Goal: Transaction & Acquisition: Book appointment/travel/reservation

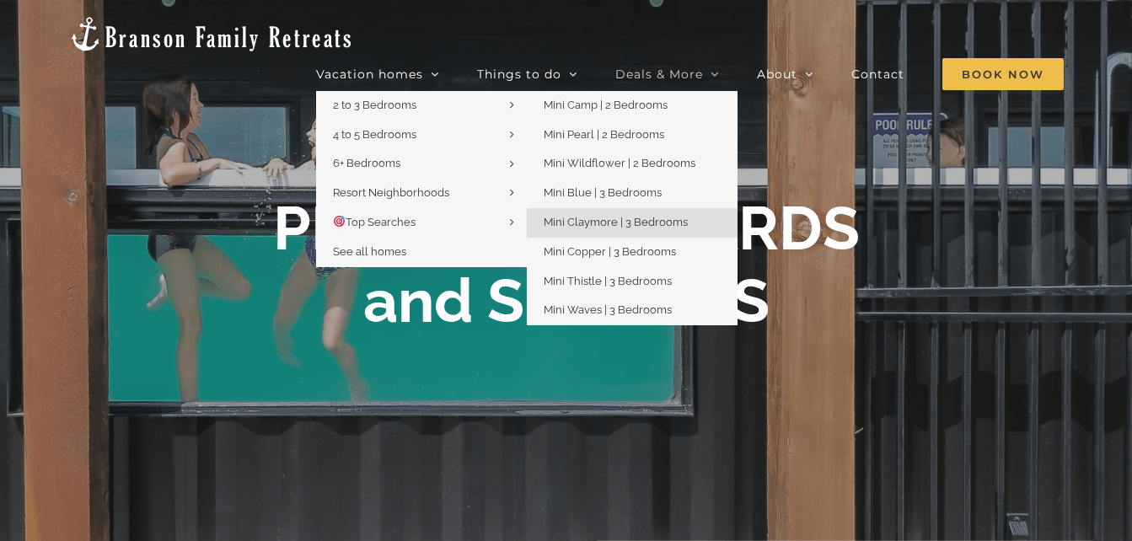
click at [655, 216] on span "Mini Claymore | 3 Bedrooms" at bounding box center [615, 222] width 144 height 13
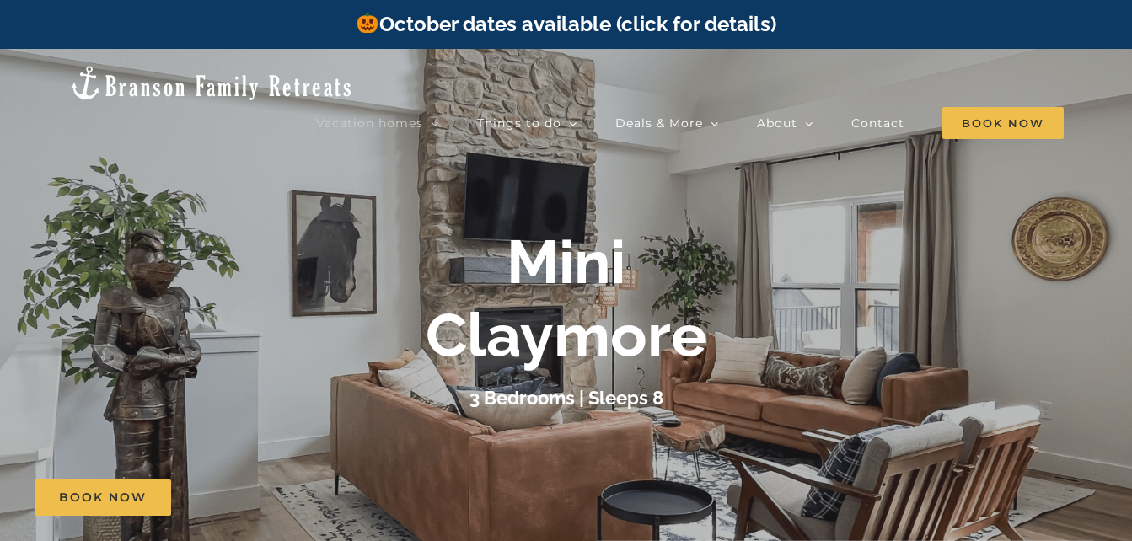
click at [816, 201] on div at bounding box center [566, 319] width 1132 height 541
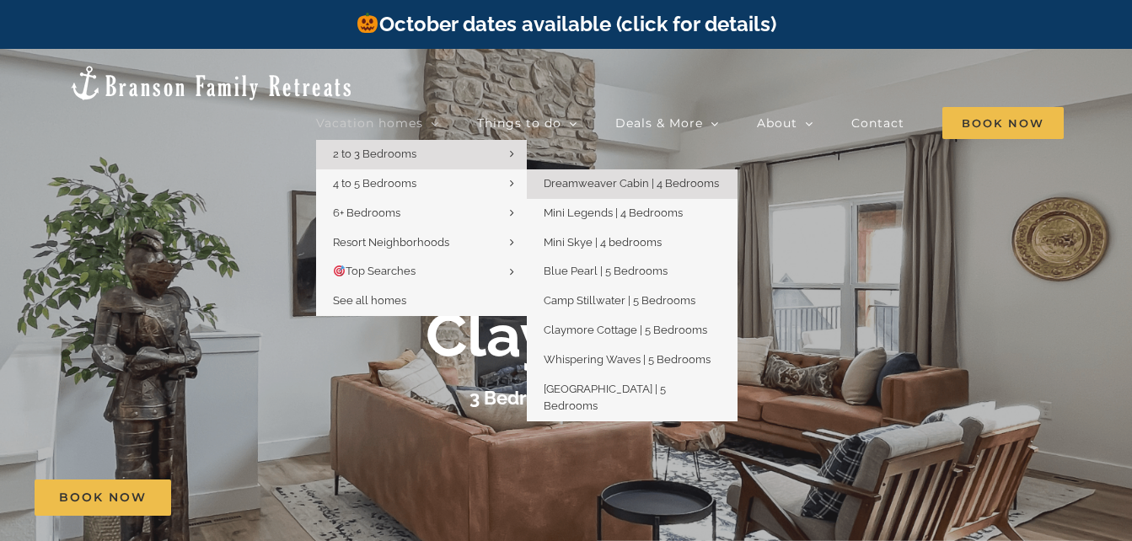
click at [597, 169] on link "Dreamweaver Cabin | 4 Bedrooms" at bounding box center [632, 183] width 211 height 29
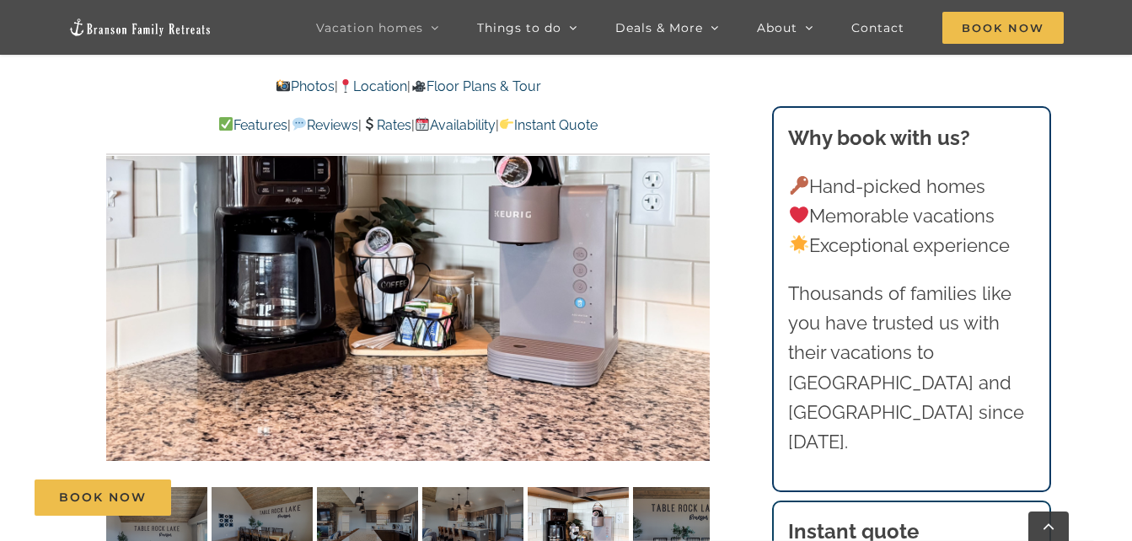
scroll to position [674, 0]
